Goal: Information Seeking & Learning: Learn about a topic

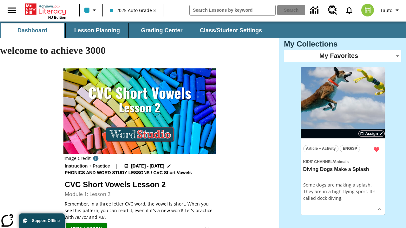
click at [97, 30] on button "Lesson Planning" at bounding box center [96, 30] width 63 height 15
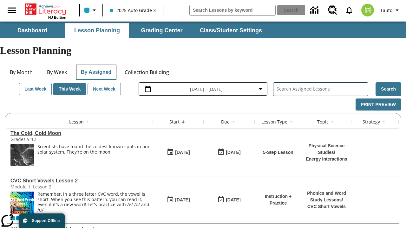
click at [96, 65] on button "By Assigned" at bounding box center [96, 72] width 41 height 15
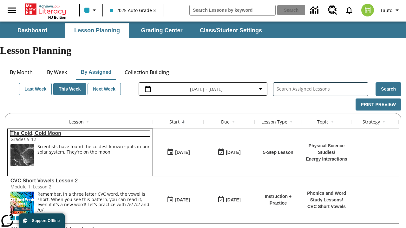
click at [80, 131] on link "The Cold, Cold Moon" at bounding box center [79, 134] width 139 height 6
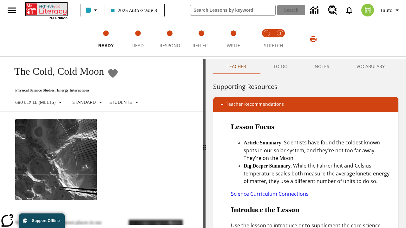
click at [46, 9] on icon "Home" at bounding box center [47, 9] width 42 height 13
